Goal: Transaction & Acquisition: Purchase product/service

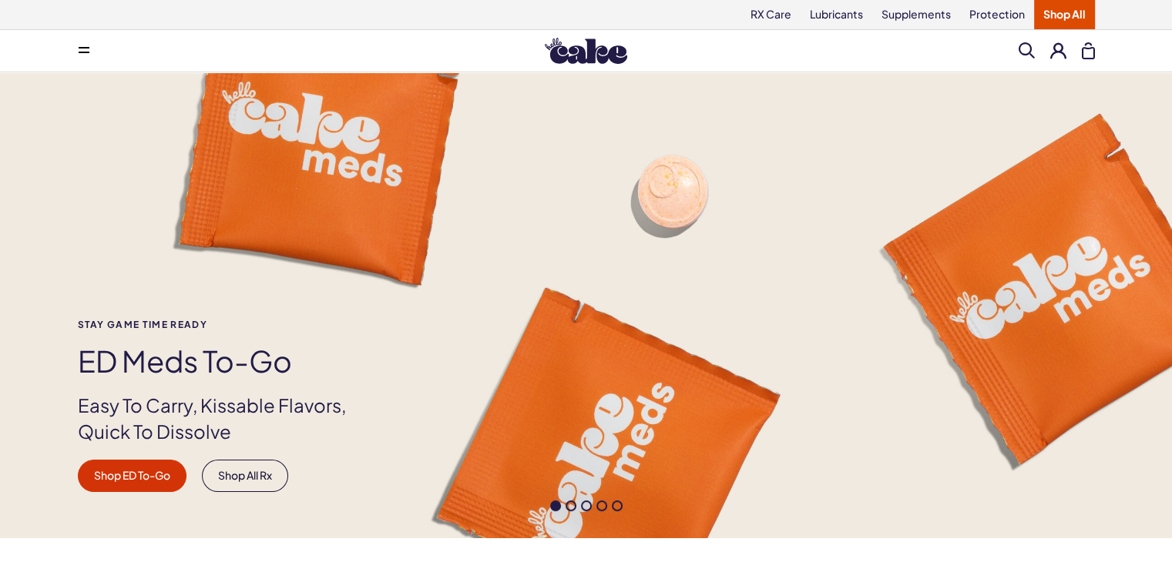
click at [1063, 13] on link "Shop All" at bounding box center [1064, 14] width 61 height 29
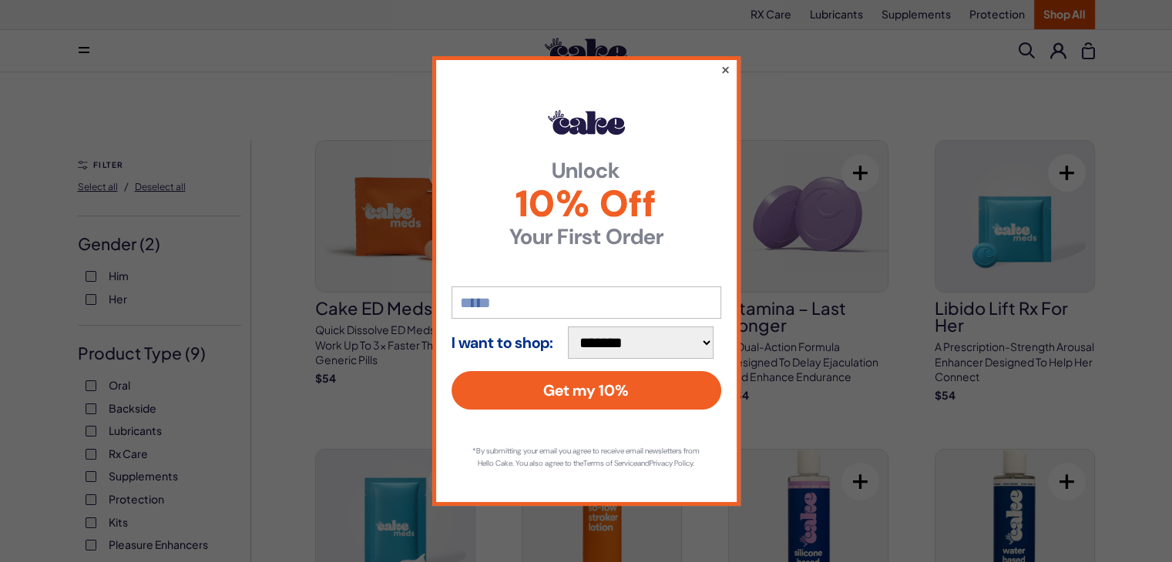
click at [722, 63] on button "×" at bounding box center [725, 69] width 10 height 18
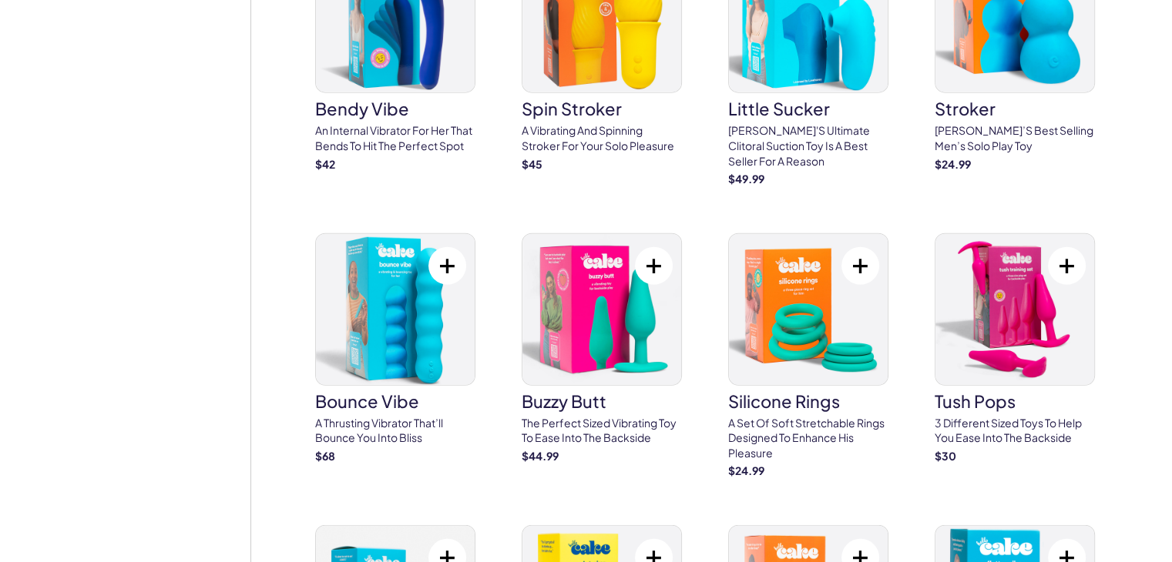
scroll to position [3642, 0]
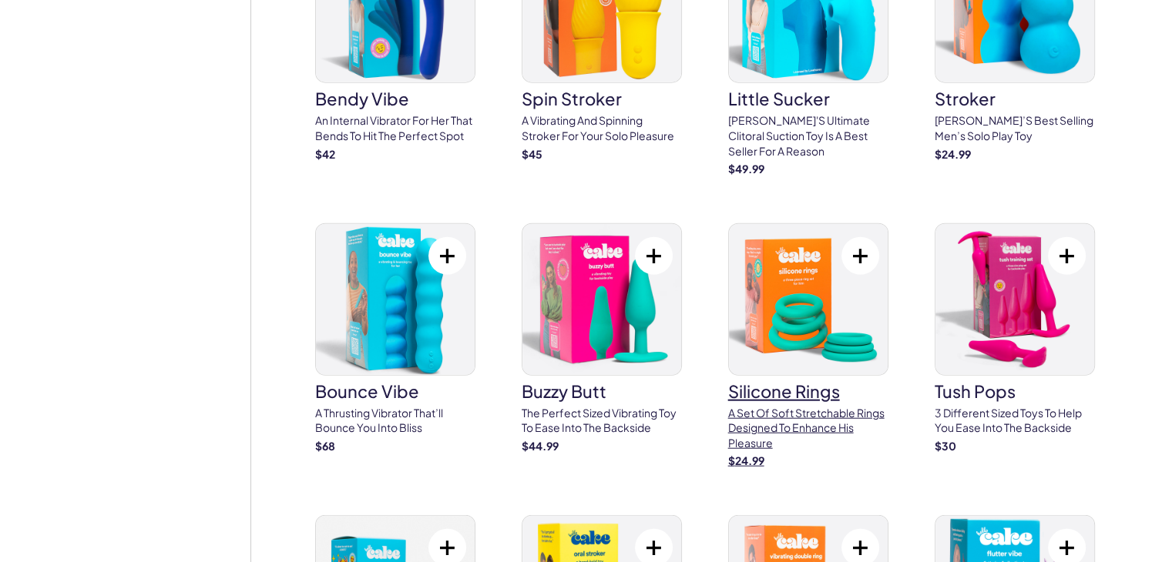
click at [795, 313] on img at bounding box center [808, 299] width 159 height 151
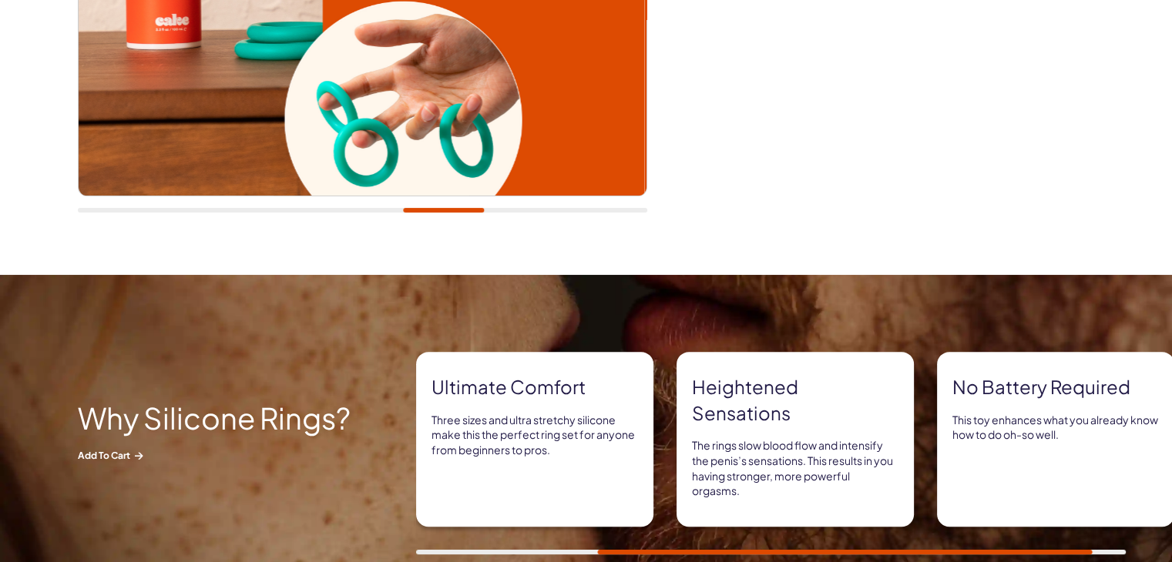
scroll to position [983, 0]
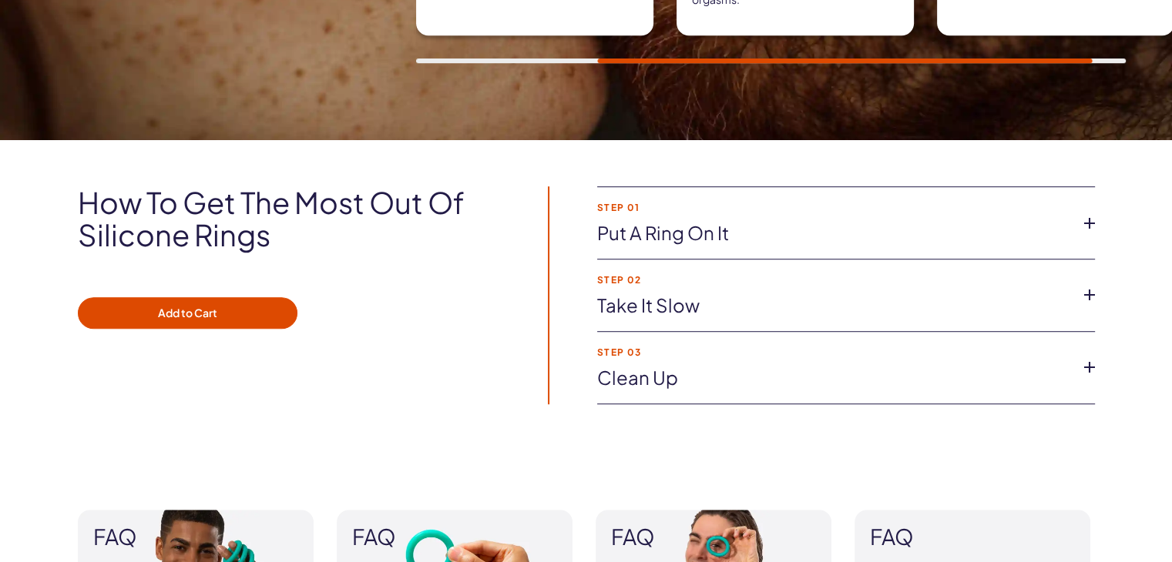
click at [967, 294] on link "Take it slow" at bounding box center [833, 306] width 473 height 26
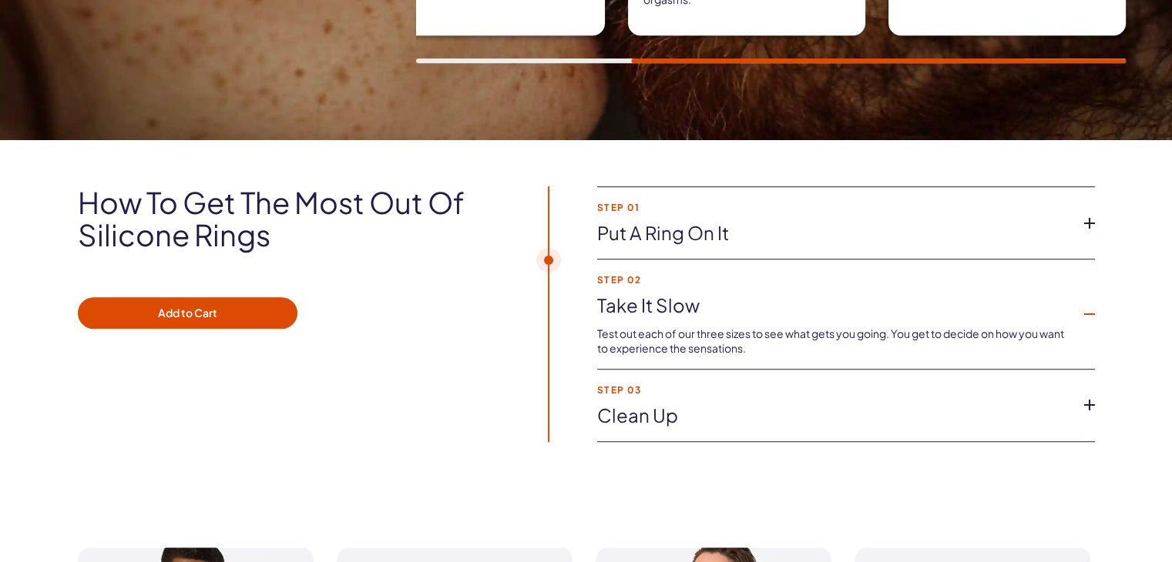
click at [967, 294] on link "Take it slow" at bounding box center [833, 306] width 473 height 26
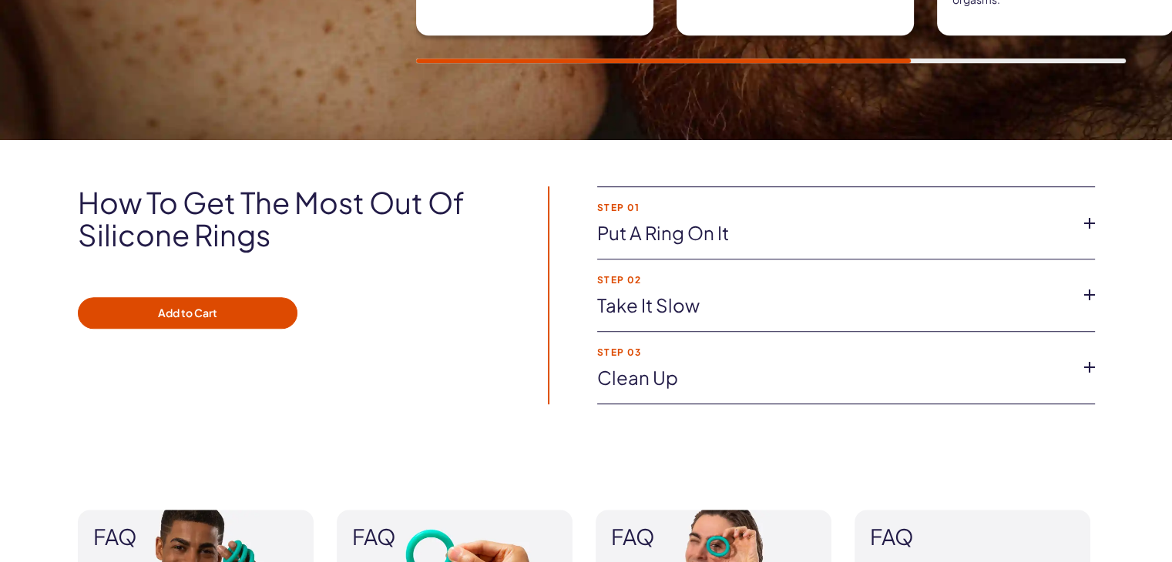
click at [966, 348] on strong "Step 03" at bounding box center [833, 353] width 473 height 10
click at [1005, 365] on link "Clean up" at bounding box center [833, 378] width 473 height 26
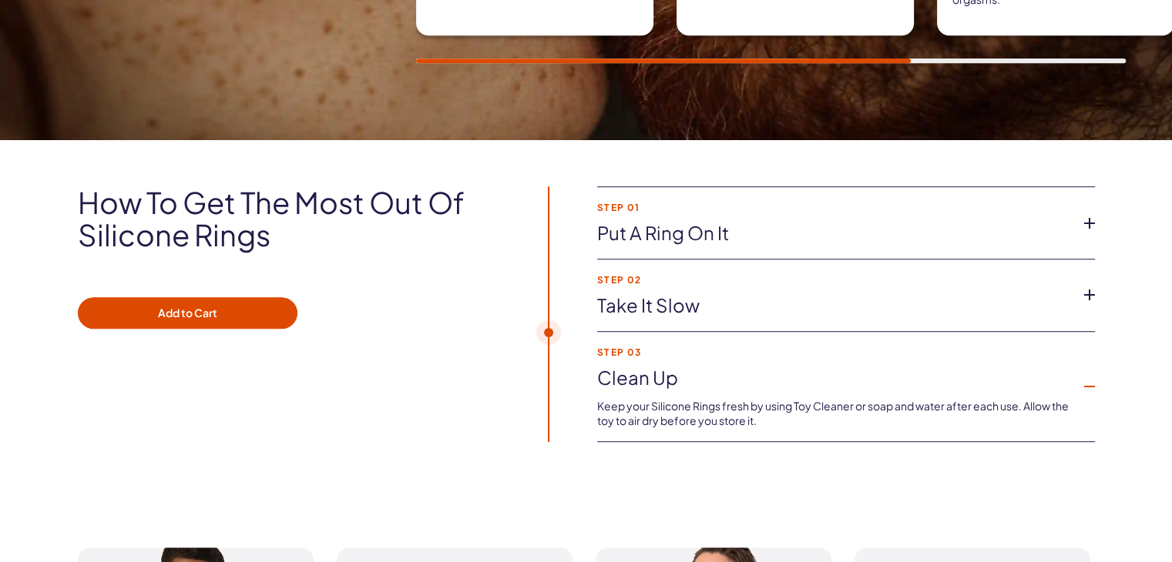
click at [1005, 365] on link "Clean up" at bounding box center [833, 378] width 473 height 26
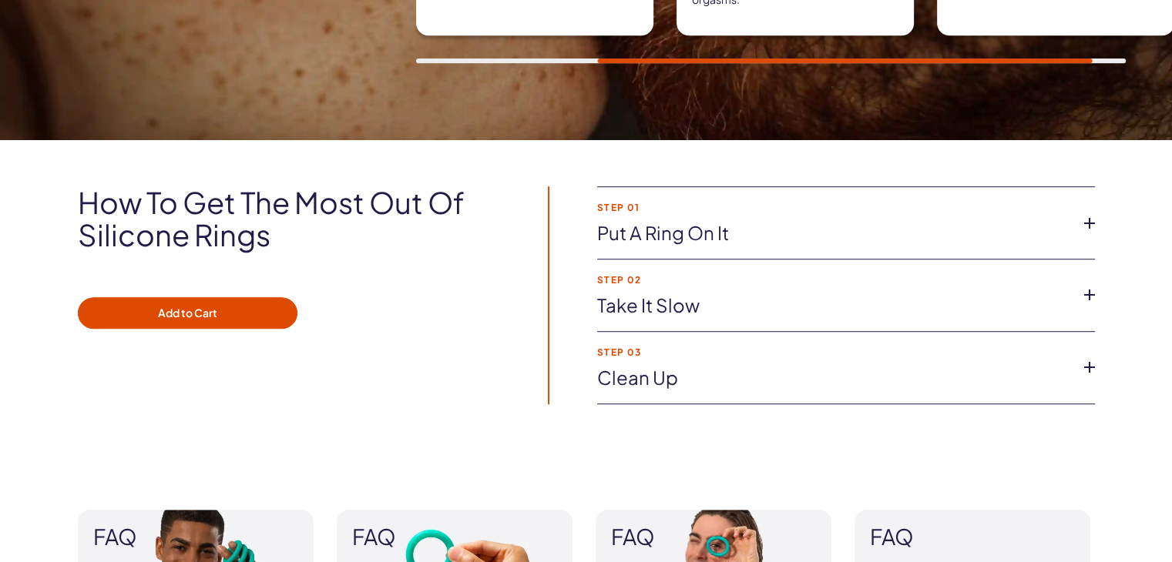
click at [937, 217] on li "Step 01 Put a ring on it Whether you want to wear one or multiple Silicone Ring…" at bounding box center [846, 223] width 498 height 72
click at [1086, 220] on icon at bounding box center [1089, 223] width 23 height 23
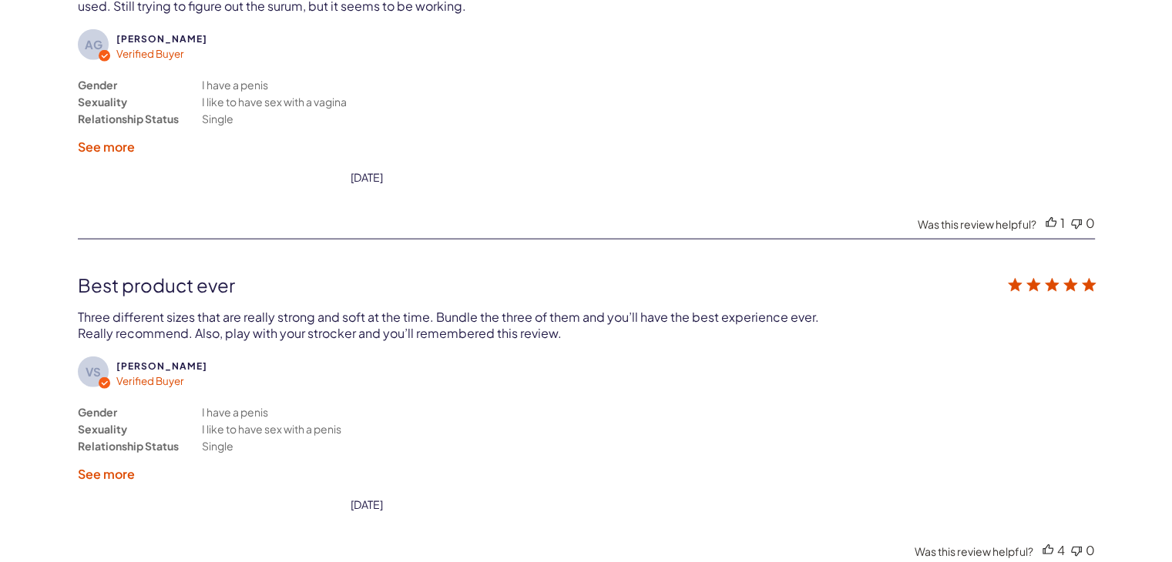
scroll to position [4051, 0]
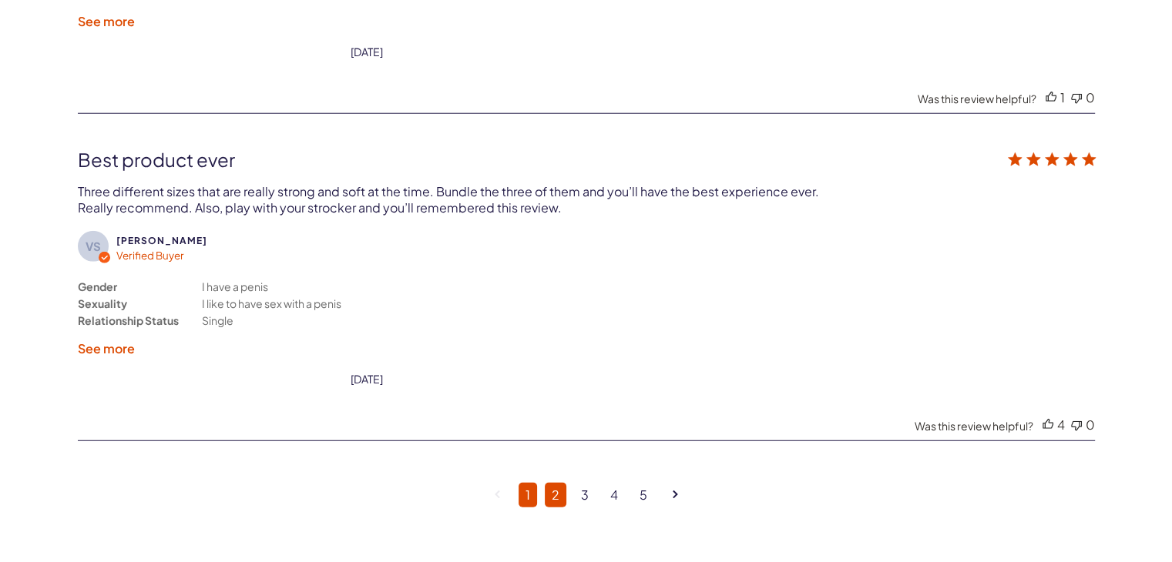
click at [555, 483] on link "2" at bounding box center [556, 495] width 22 height 25
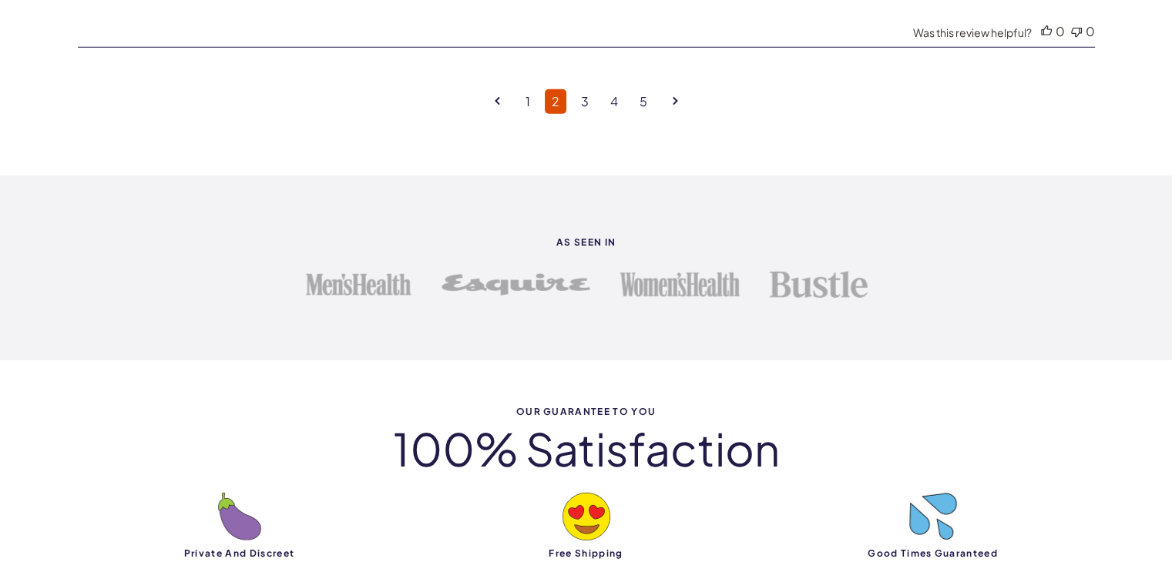
scroll to position [4491, 0]
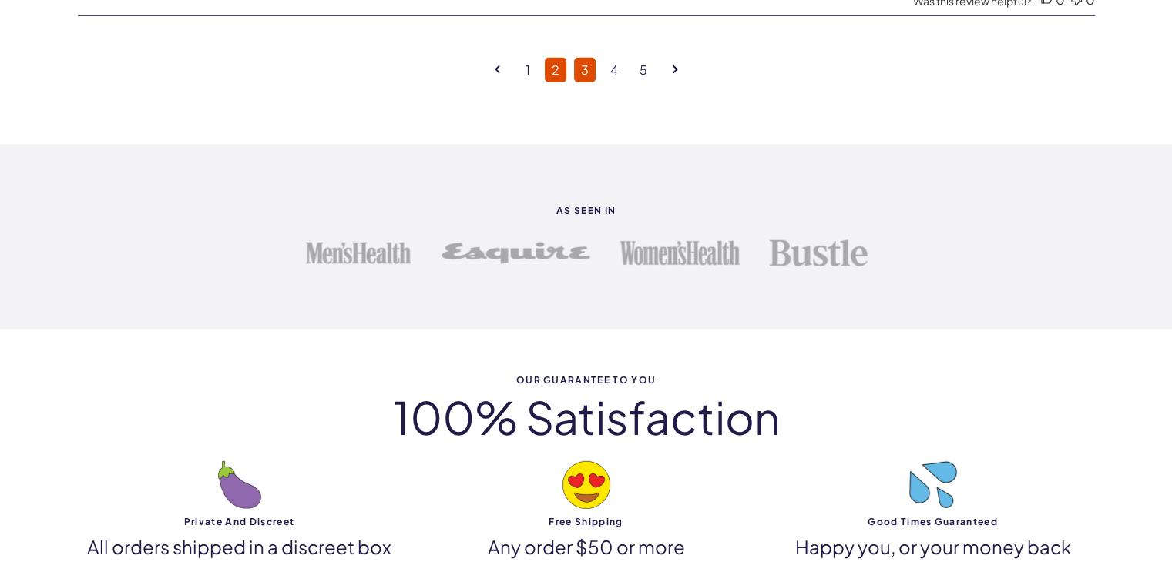
click at [576, 62] on link "3" at bounding box center [585, 70] width 22 height 25
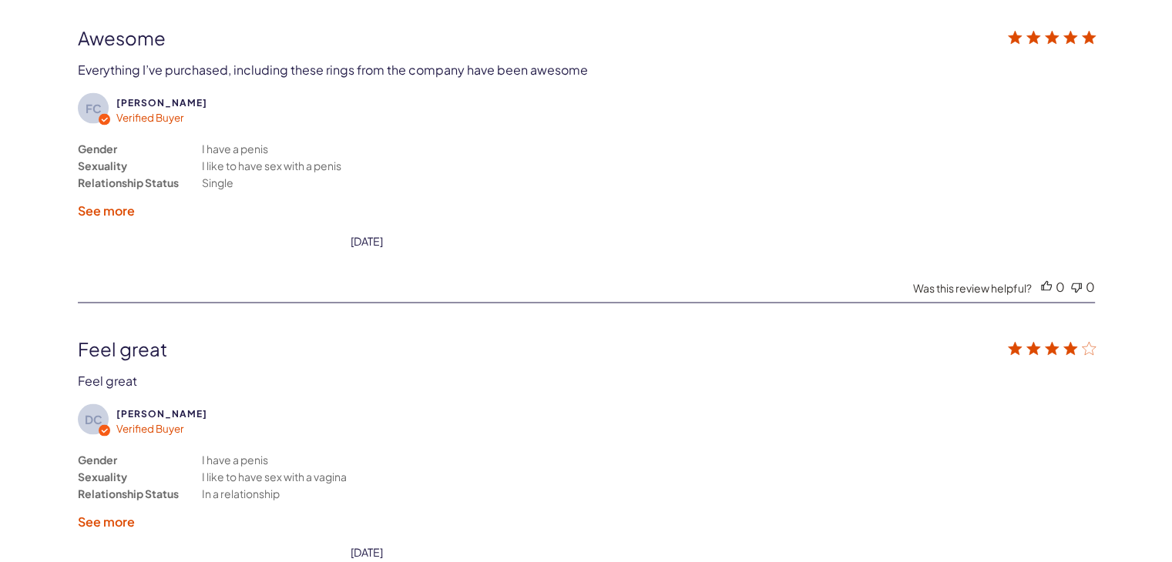
scroll to position [2919, 0]
